Goal: Task Accomplishment & Management: Manage account settings

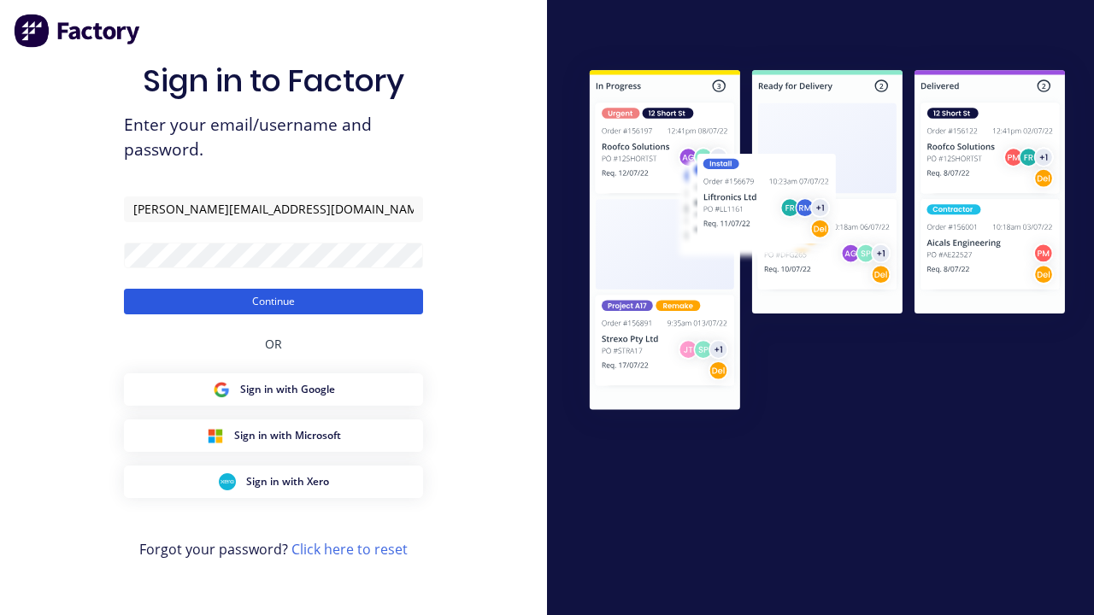
click at [273, 301] on button "Continue" at bounding box center [273, 302] width 299 height 26
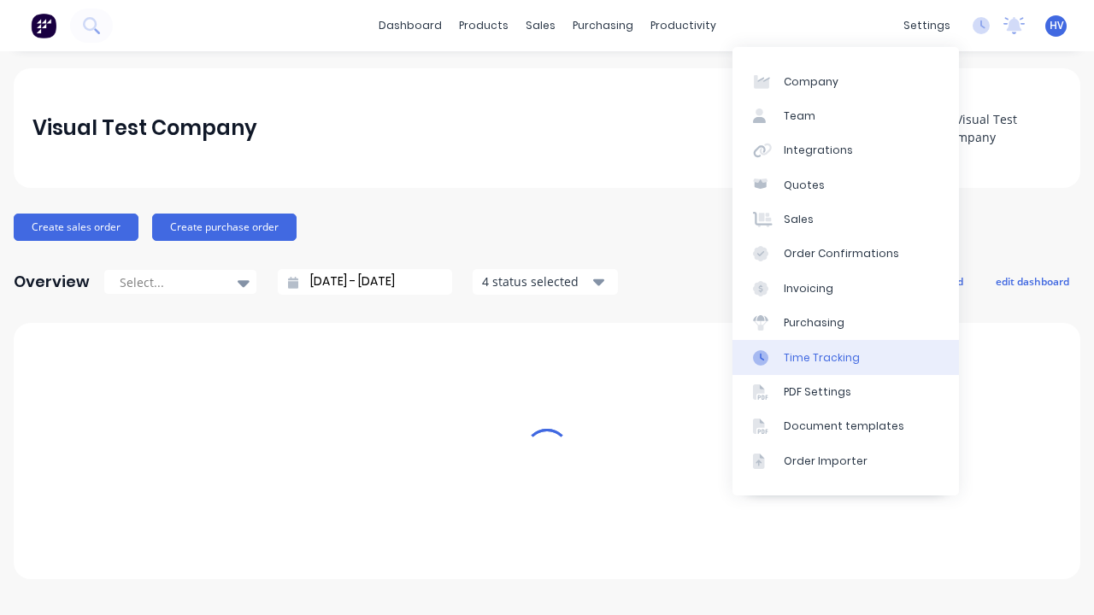
click at [845, 357] on div "Time Tracking" at bounding box center [822, 357] width 76 height 15
